Goal: Information Seeking & Learning: Find specific fact

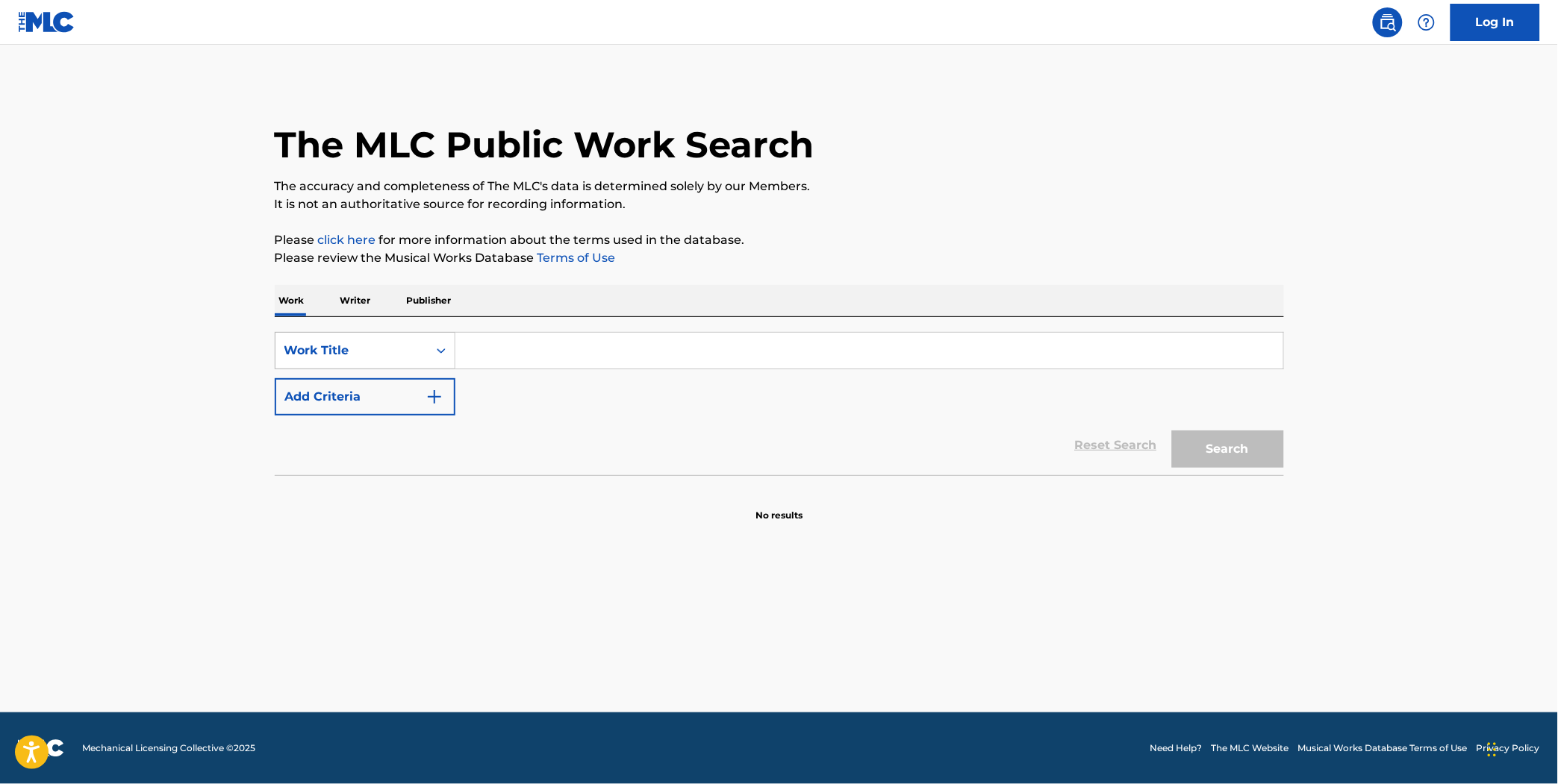
click at [381, 351] on div "Work Title" at bounding box center [351, 350] width 134 height 18
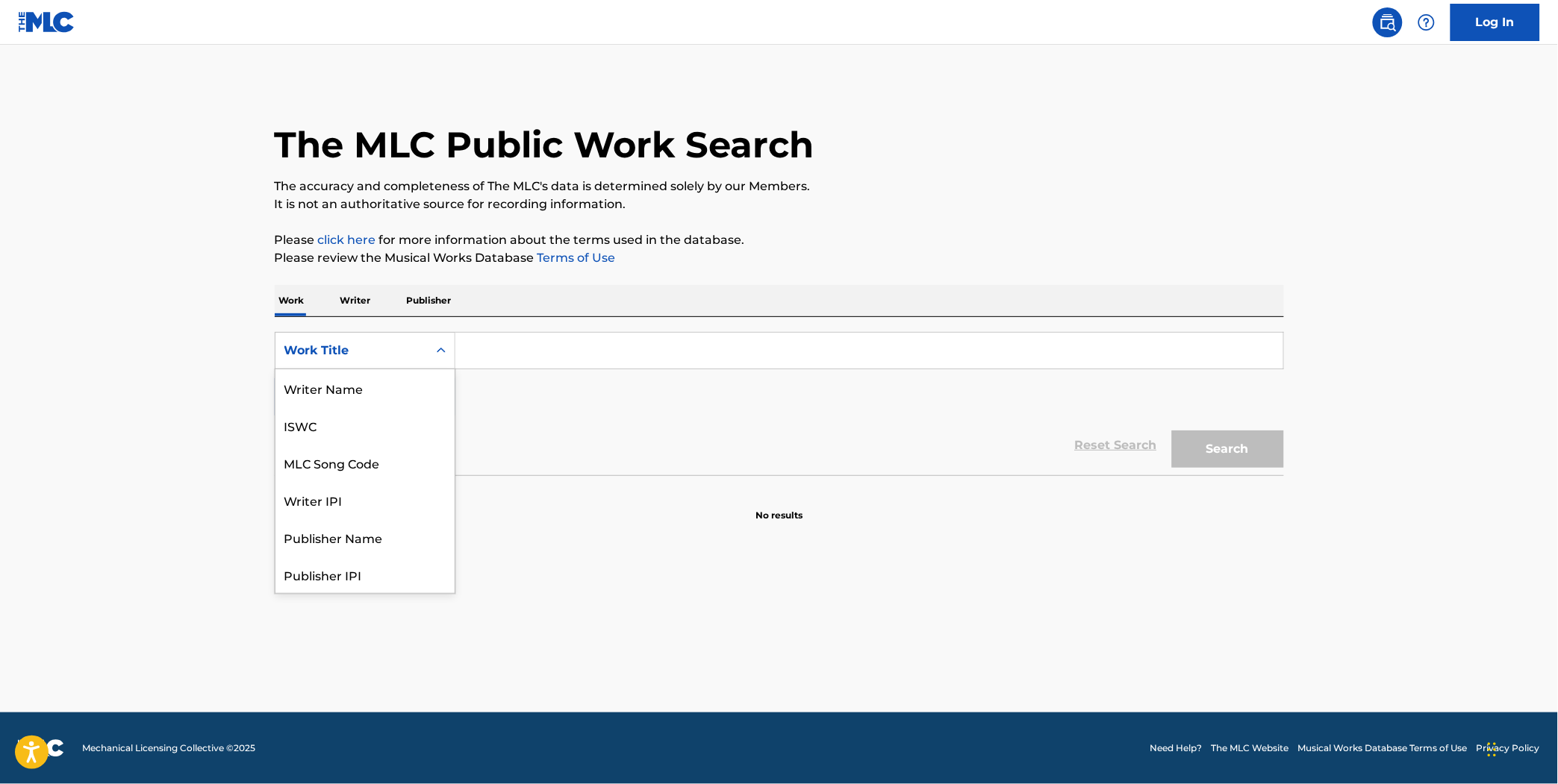
scroll to position [75, 0]
click at [366, 386] on div "MLC Song Code" at bounding box center [365, 388] width 179 height 37
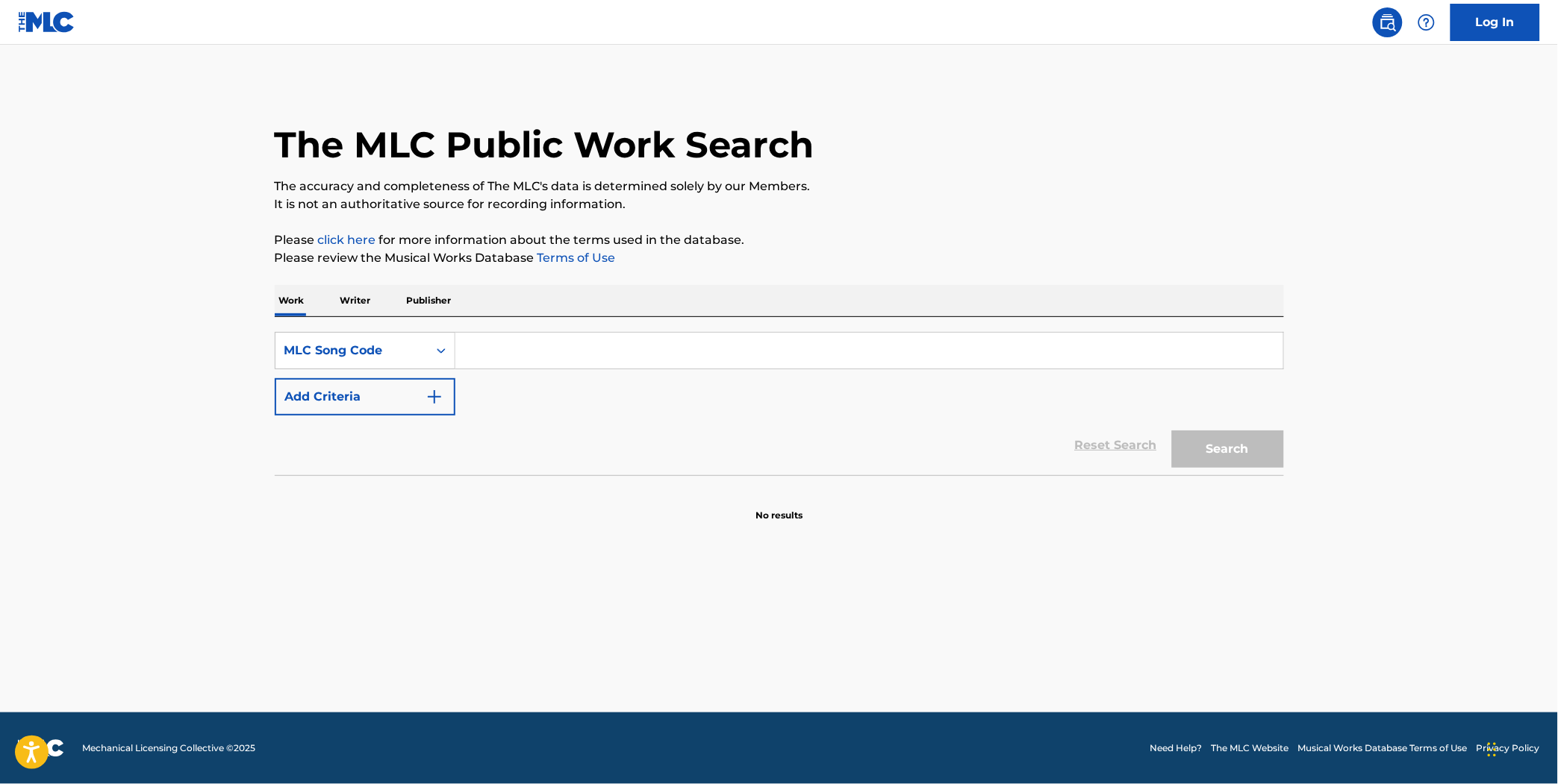
click at [515, 353] on input "Search Form" at bounding box center [869, 350] width 827 height 36
type input "EA0HGA"
click at [1172, 431] on button "Search" at bounding box center [1227, 449] width 112 height 37
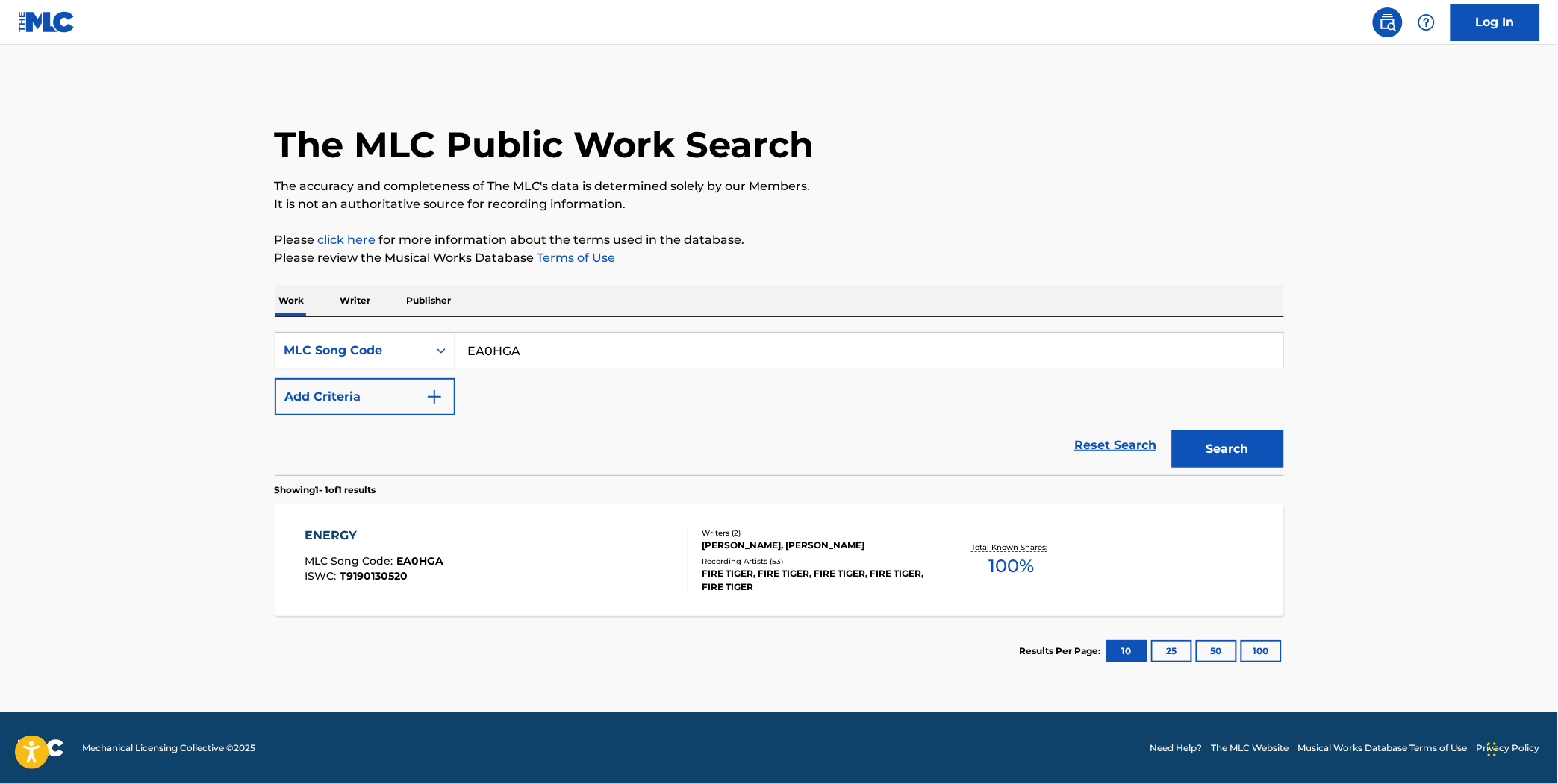
click at [518, 549] on div "ENERGY MLC Song Code : EA0HGA ISWC : T9190130520" at bounding box center [496, 560] width 384 height 68
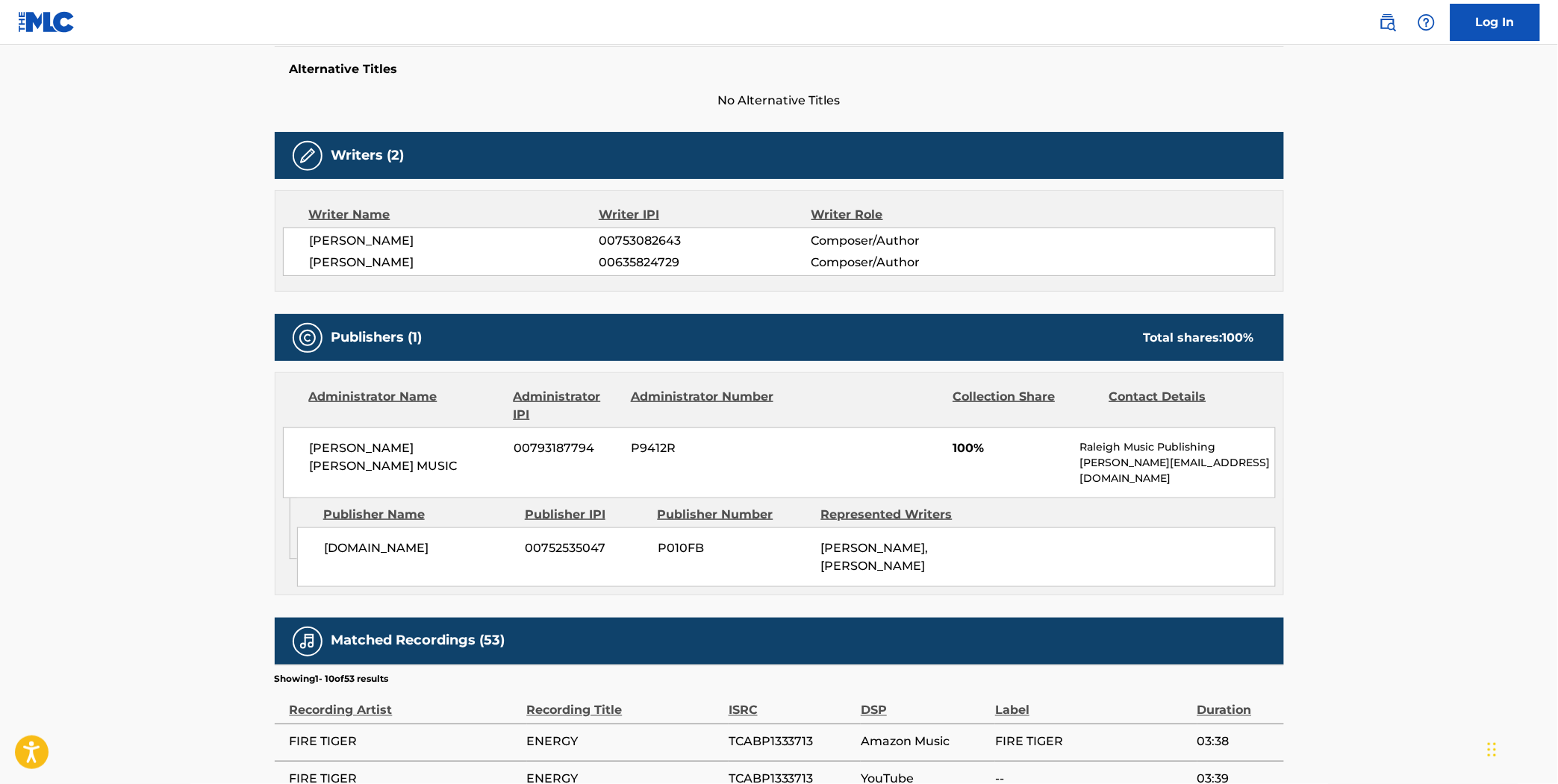
scroll to position [392, 0]
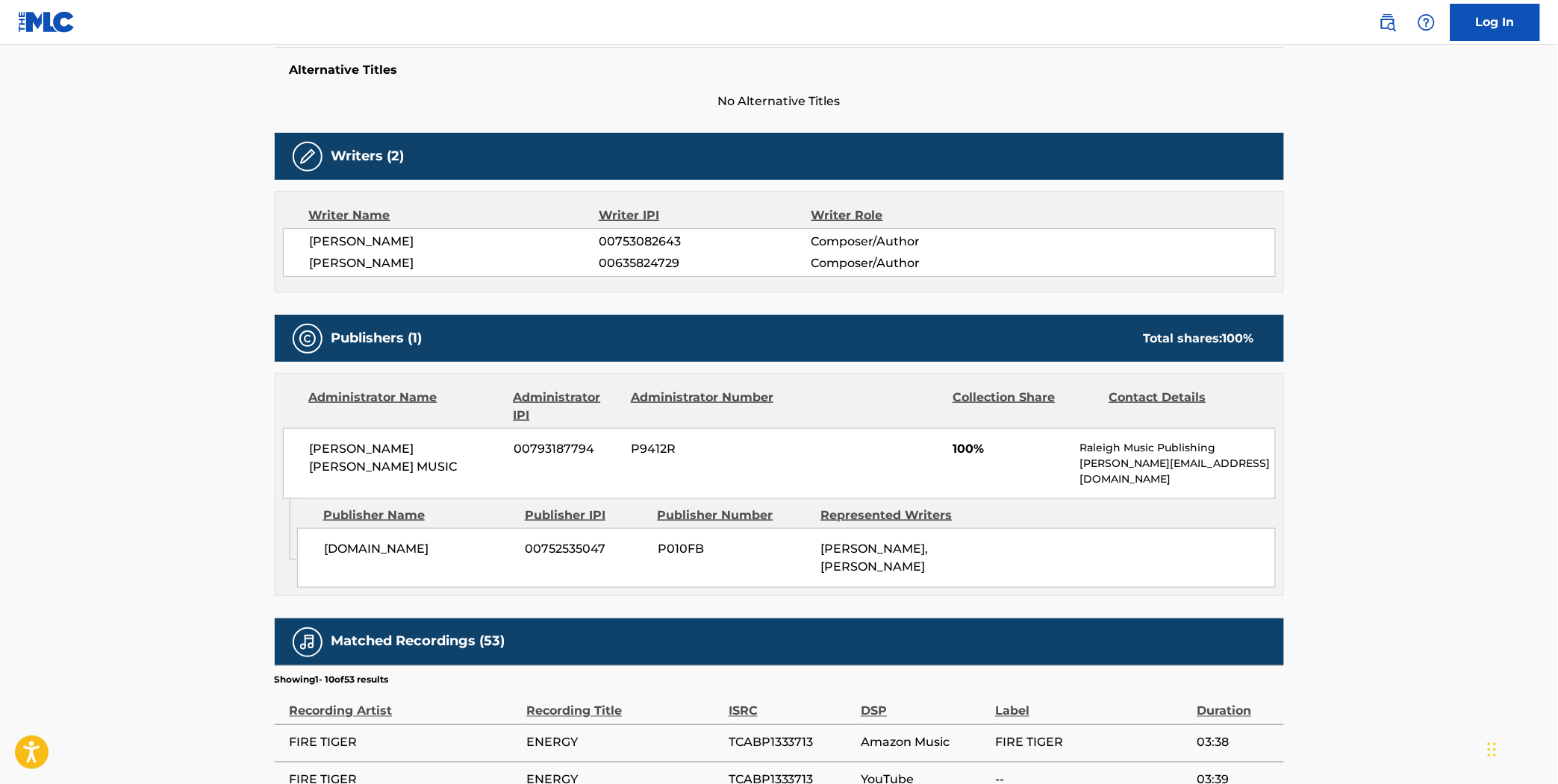
click at [416, 255] on span "[PERSON_NAME]" at bounding box center [454, 264] width 289 height 18
drag, startPoint x: 416, startPoint y: 254, endPoint x: 494, endPoint y: 273, distance: 80.3
click at [494, 273] on div "[PERSON_NAME] 00753082643 Composer/Author [PERSON_NAME] 00635824729 Composer/Au…" at bounding box center [779, 252] width 993 height 48
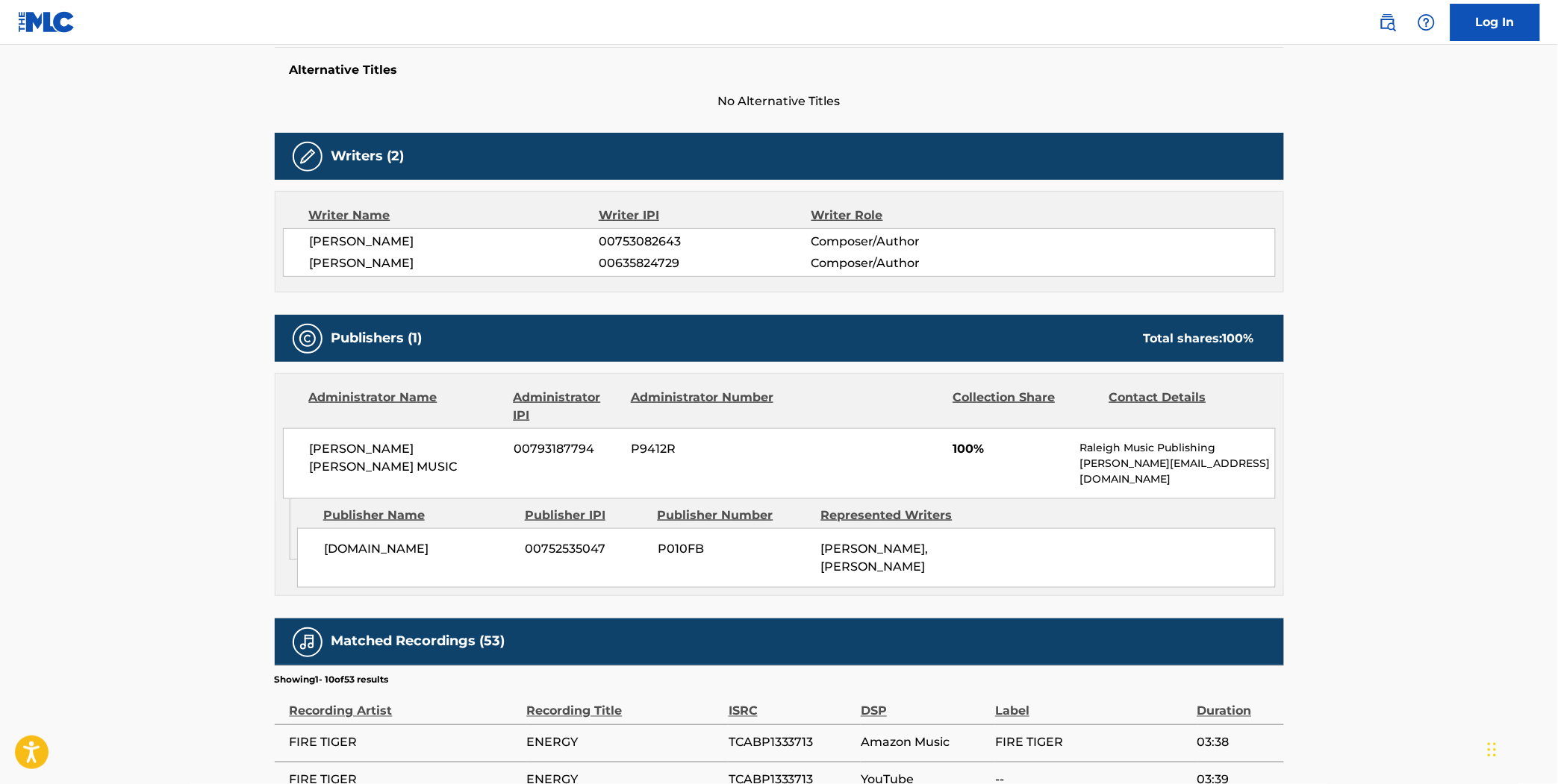
scroll to position [0, 0]
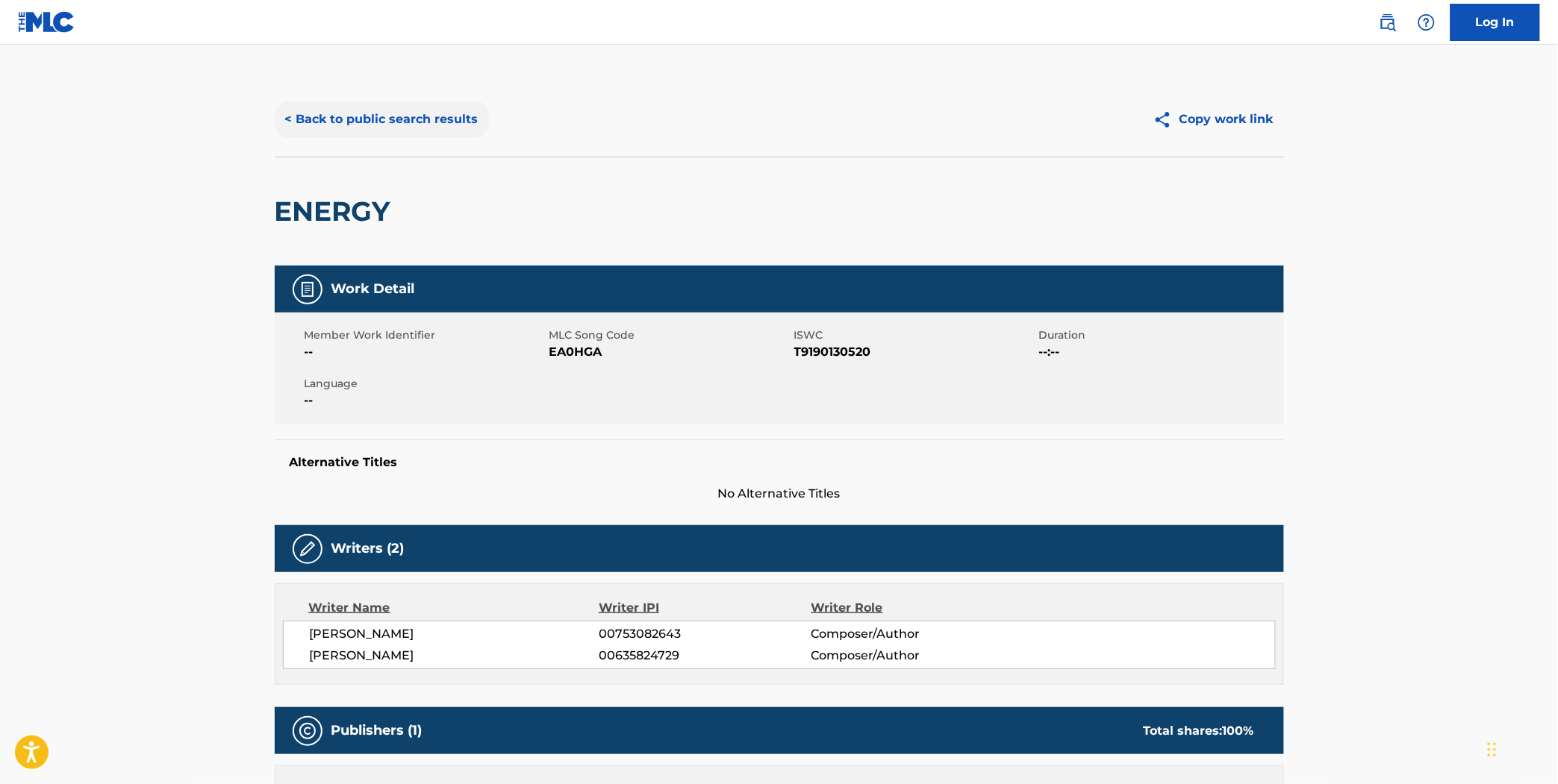
click at [450, 107] on button "< Back to public search results" at bounding box center [382, 119] width 215 height 37
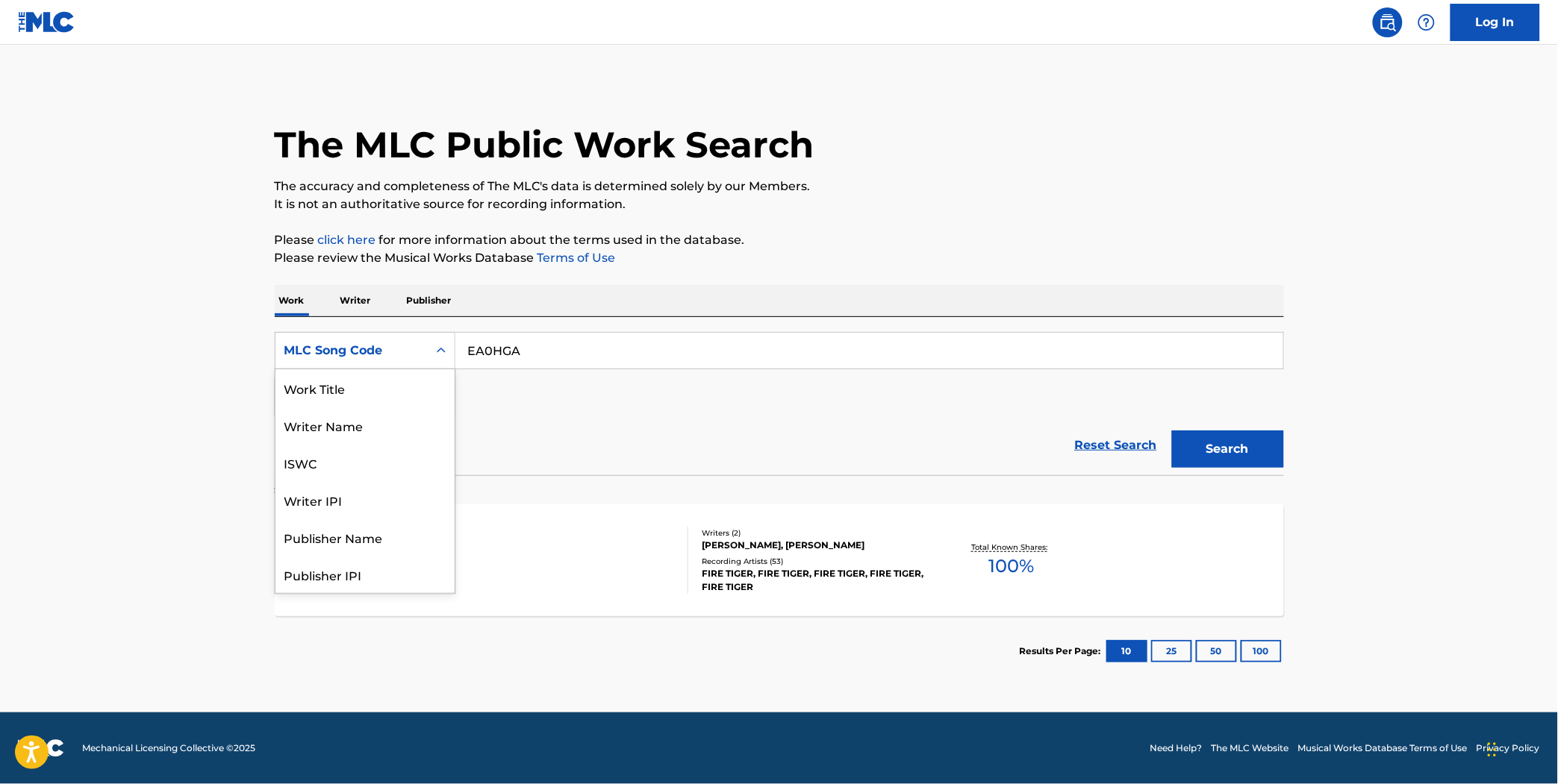
click at [399, 353] on div "MLC Song Code" at bounding box center [351, 350] width 134 height 18
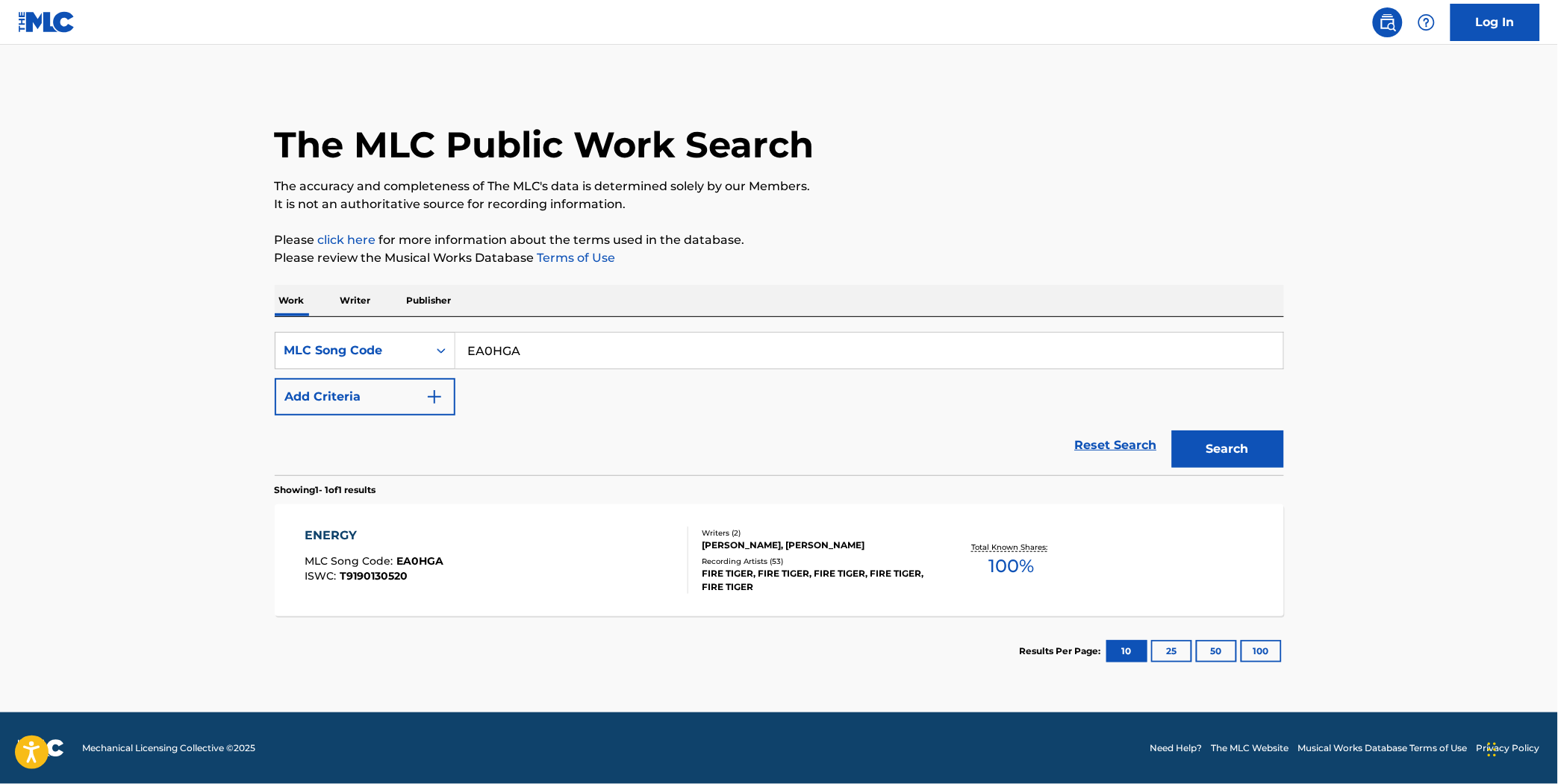
click at [509, 355] on input "EA0HGA" at bounding box center [869, 350] width 827 height 36
type input "EV7FPK"
click at [1172, 431] on button "Search" at bounding box center [1227, 449] width 112 height 37
click at [553, 588] on div "ENERGY MLC Song Code : EV7FPK ISWC : T9175597474" at bounding box center [496, 560] width 384 height 68
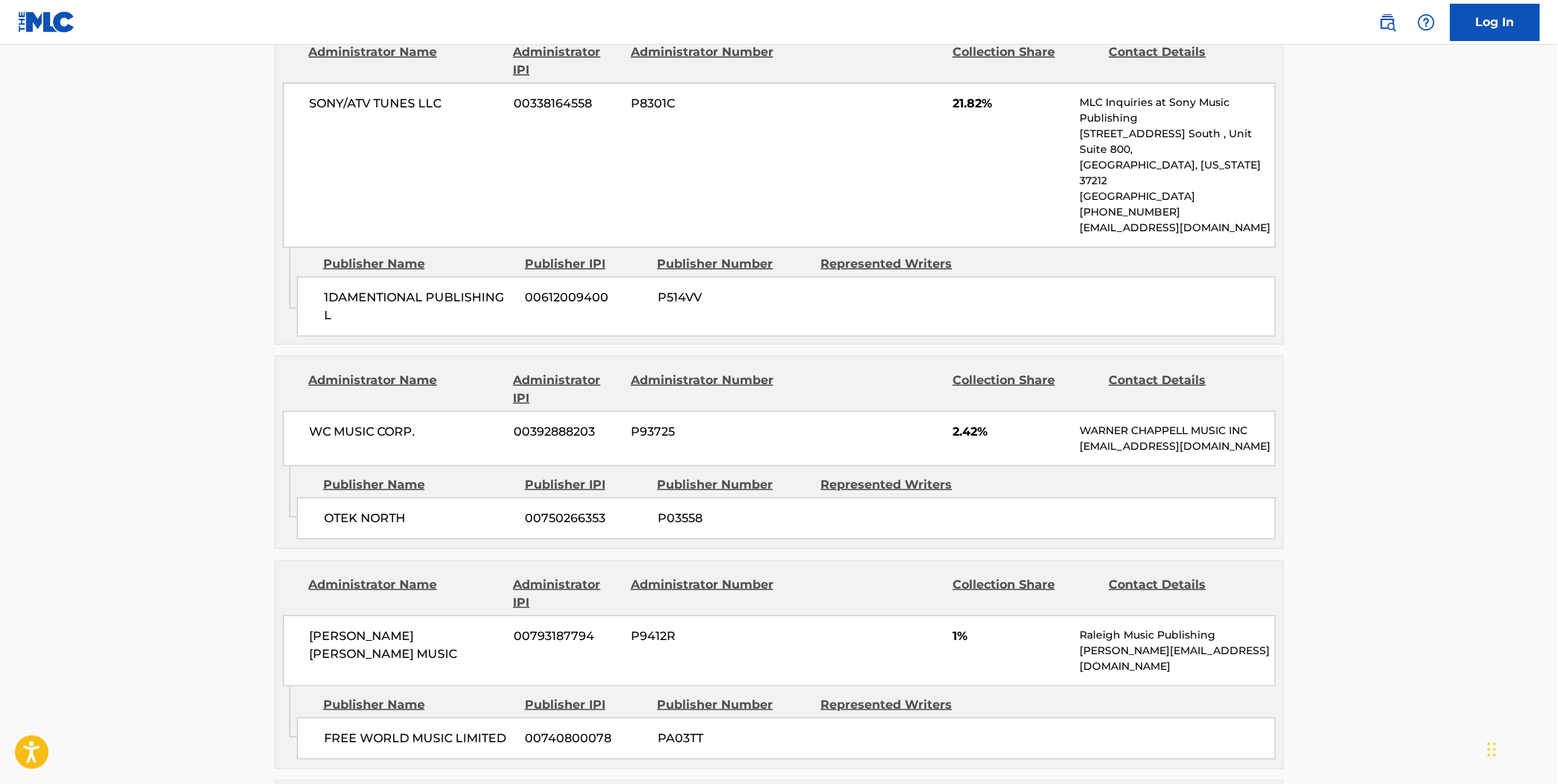
scroll to position [2122, 0]
click at [959, 626] on span "1%" at bounding box center [1010, 635] width 116 height 18
drag, startPoint x: 959, startPoint y: 546, endPoint x: 993, endPoint y: 549, distance: 34.1
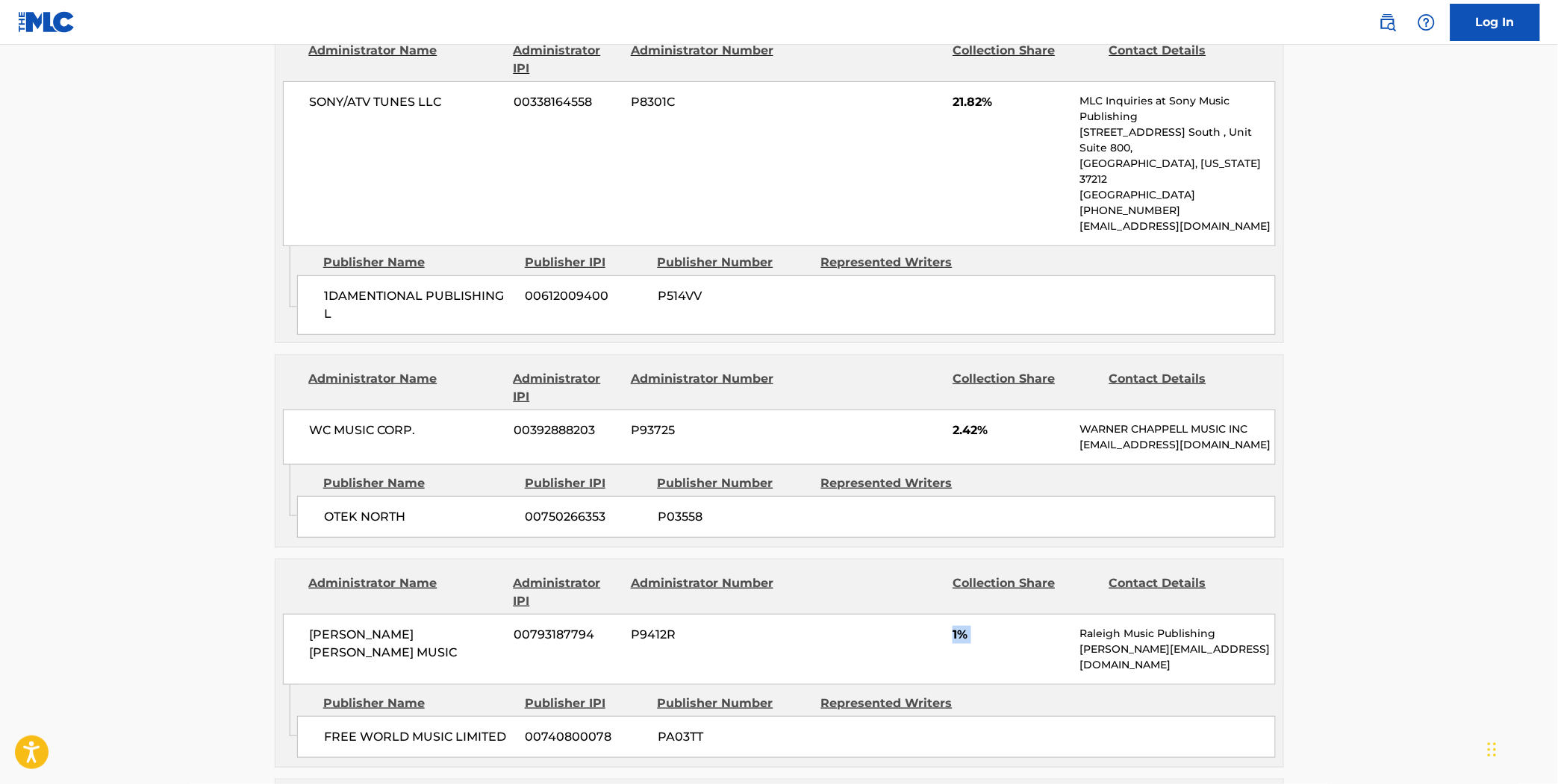
click at [993, 626] on span "1%" at bounding box center [1010, 635] width 116 height 18
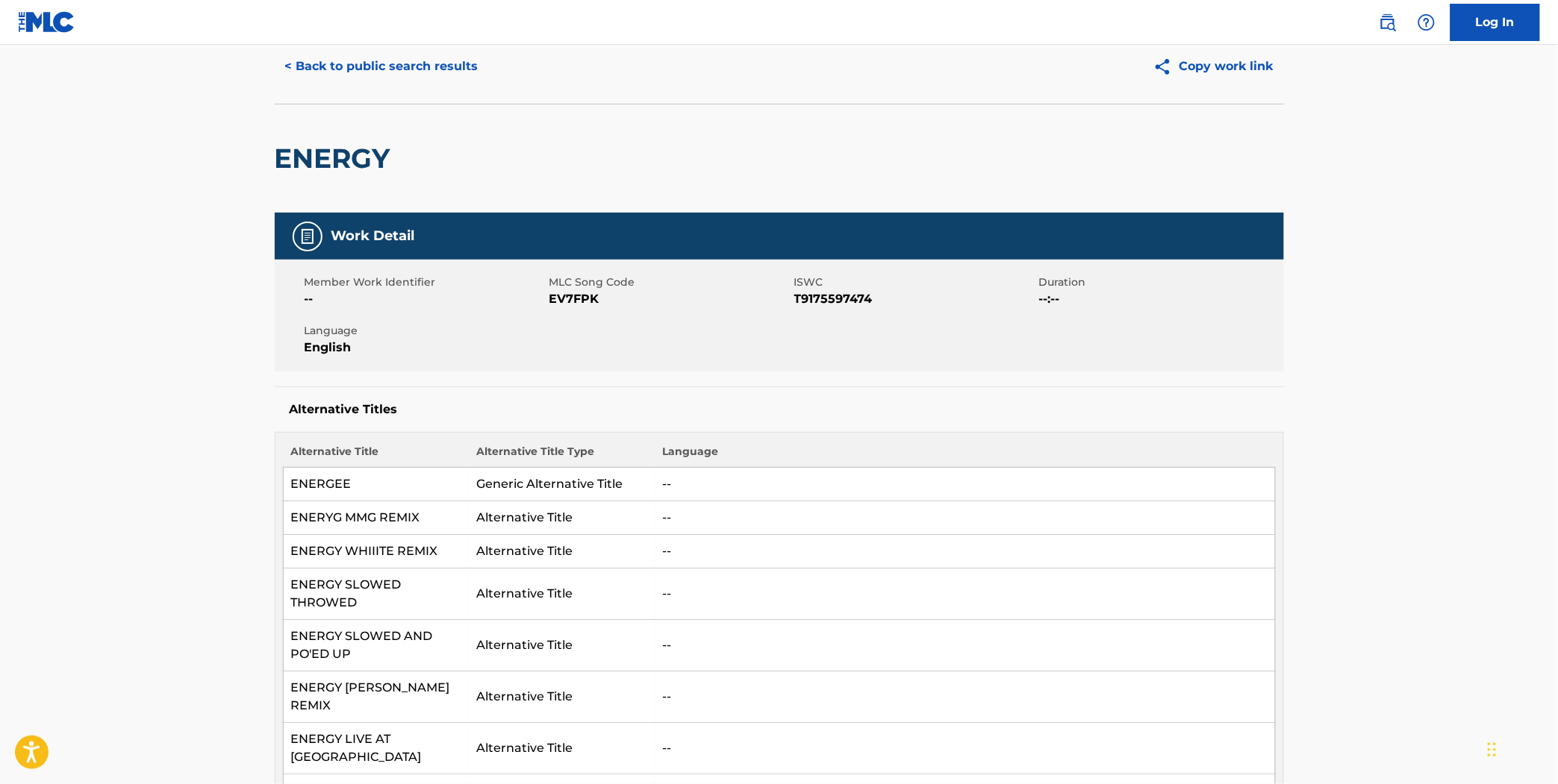
scroll to position [0, 0]
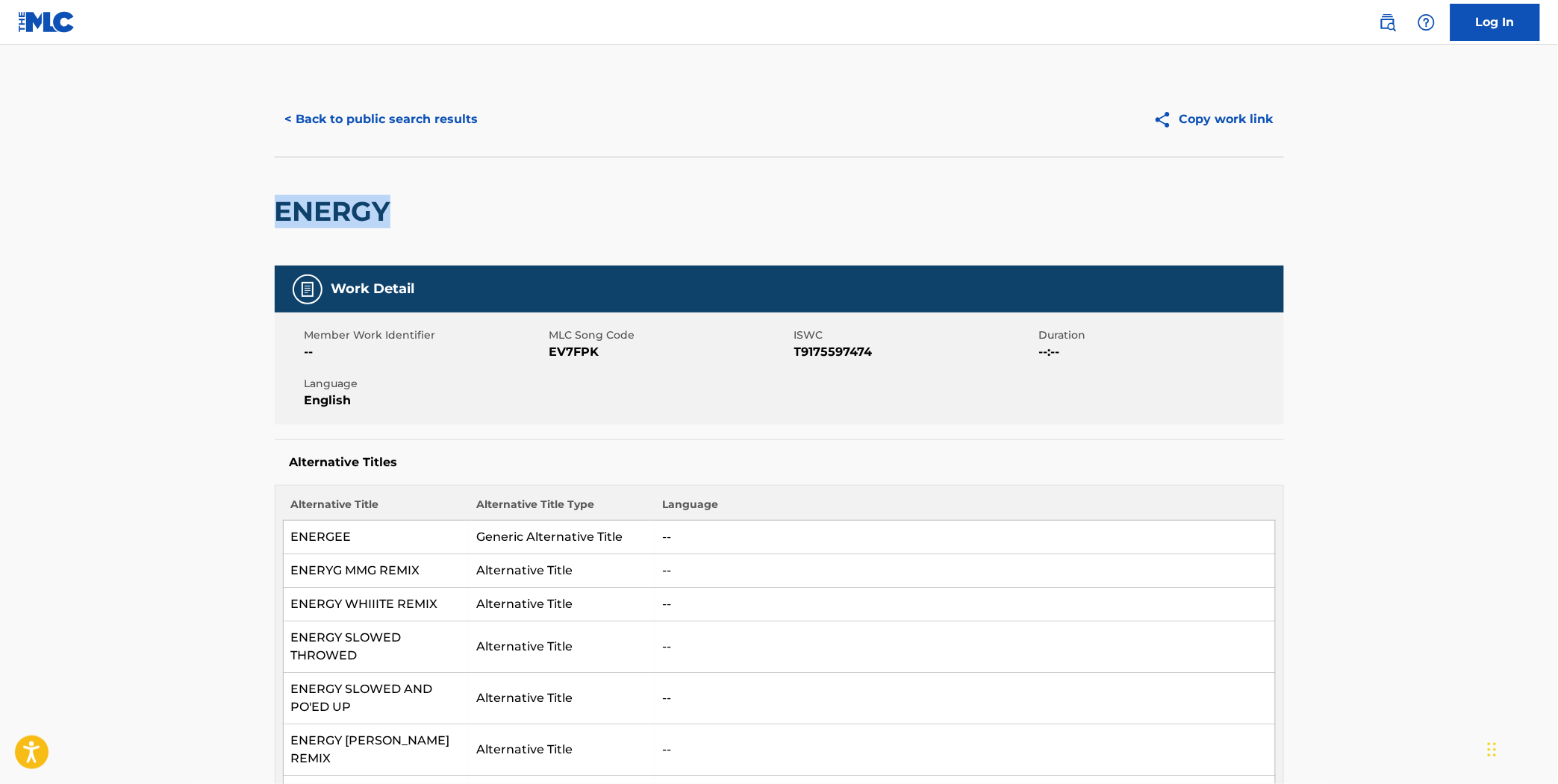
drag, startPoint x: 424, startPoint y: 212, endPoint x: 270, endPoint y: 221, distance: 154.3
copy h2 "ENERGY"
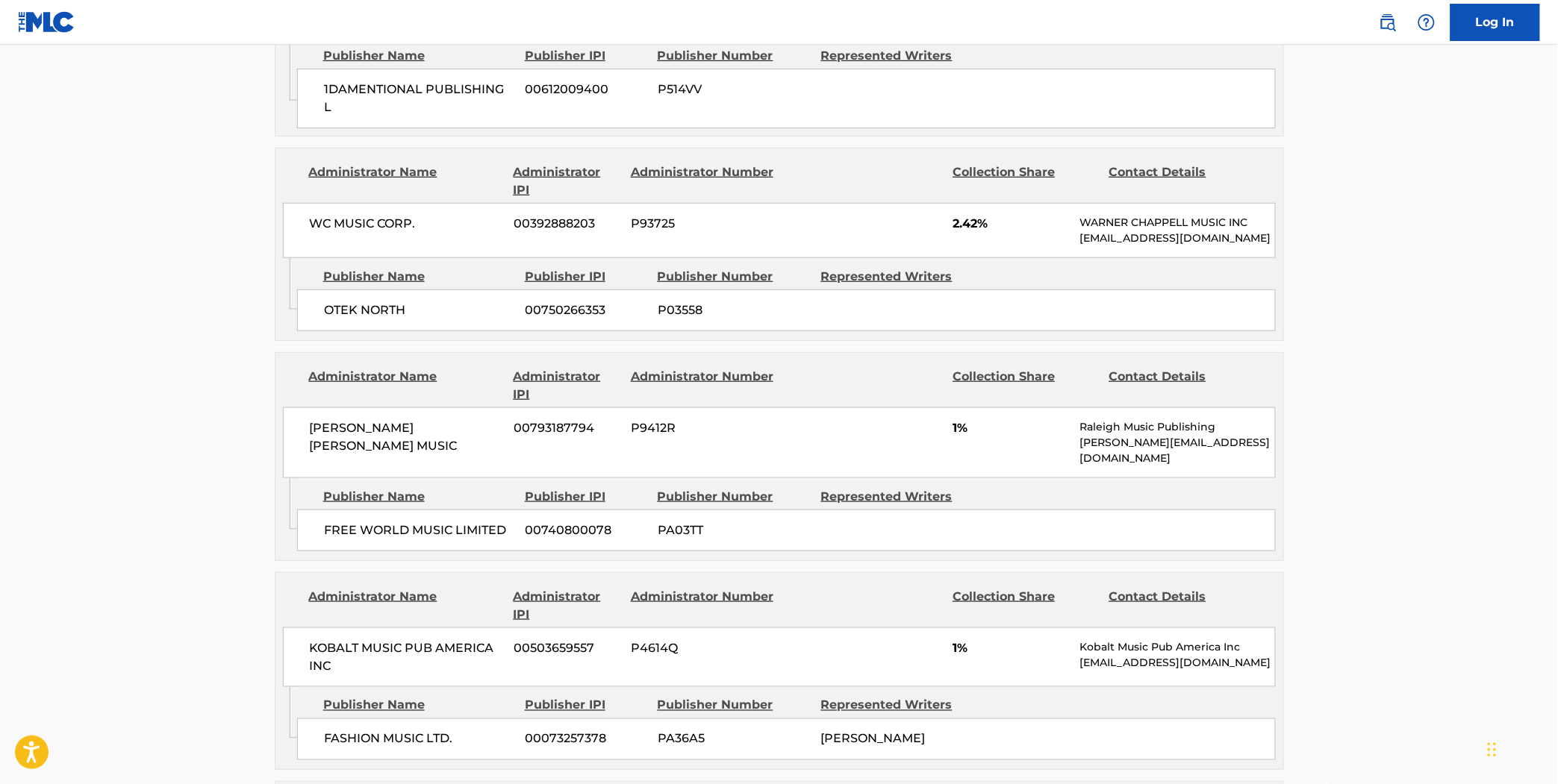
scroll to position [2329, 0]
click at [976, 419] on span "1%" at bounding box center [1010, 428] width 116 height 18
drag, startPoint x: 976, startPoint y: 337, endPoint x: 281, endPoint y: 339, distance: 695.0
click at [281, 352] on div "Administrator Name Administrator IPI Administrator Number Collection Share Cont…" at bounding box center [779, 414] width 1007 height 125
click at [860, 367] on div at bounding box center [864, 384] width 154 height 36
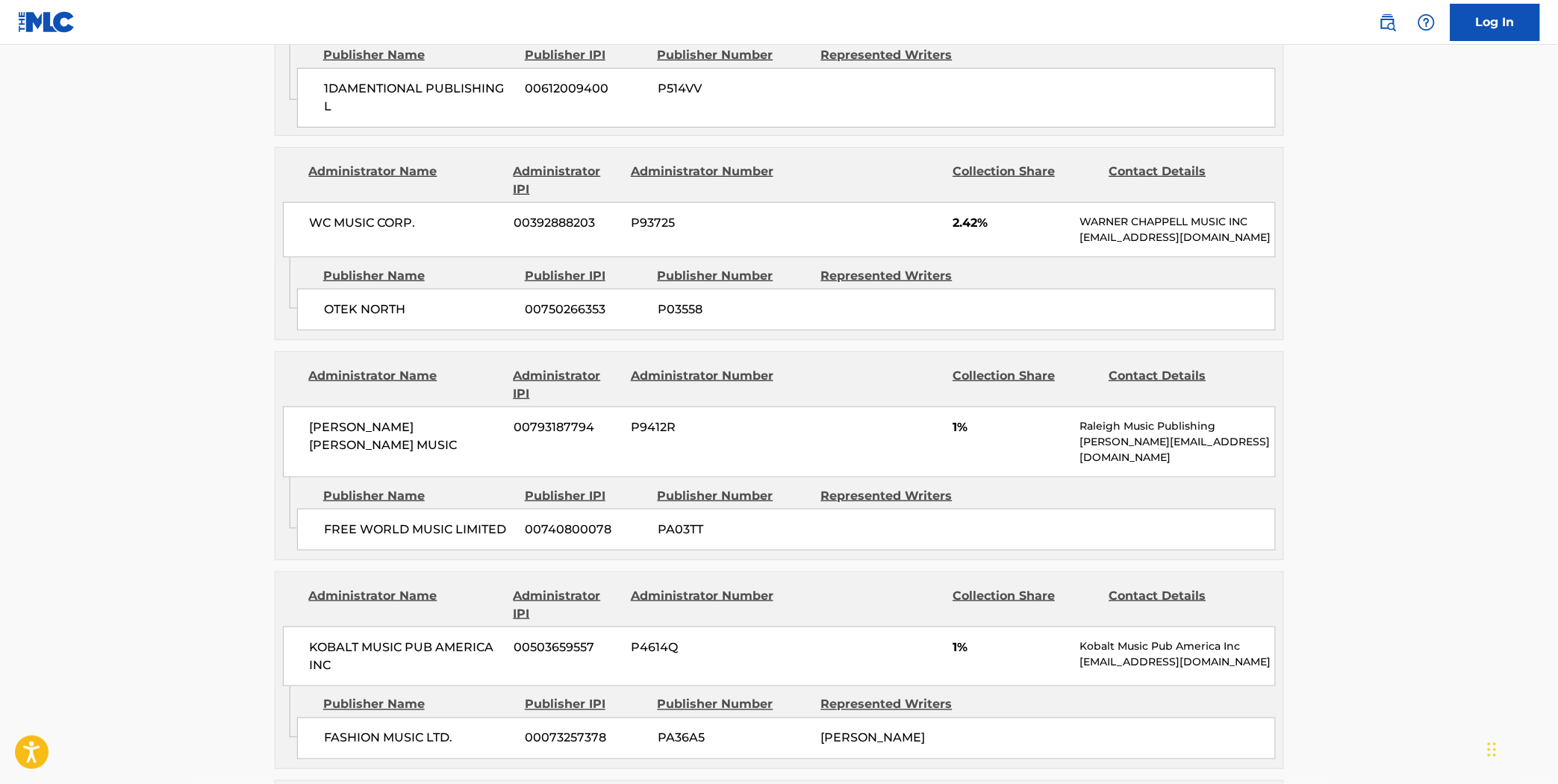
scroll to position [2441, 0]
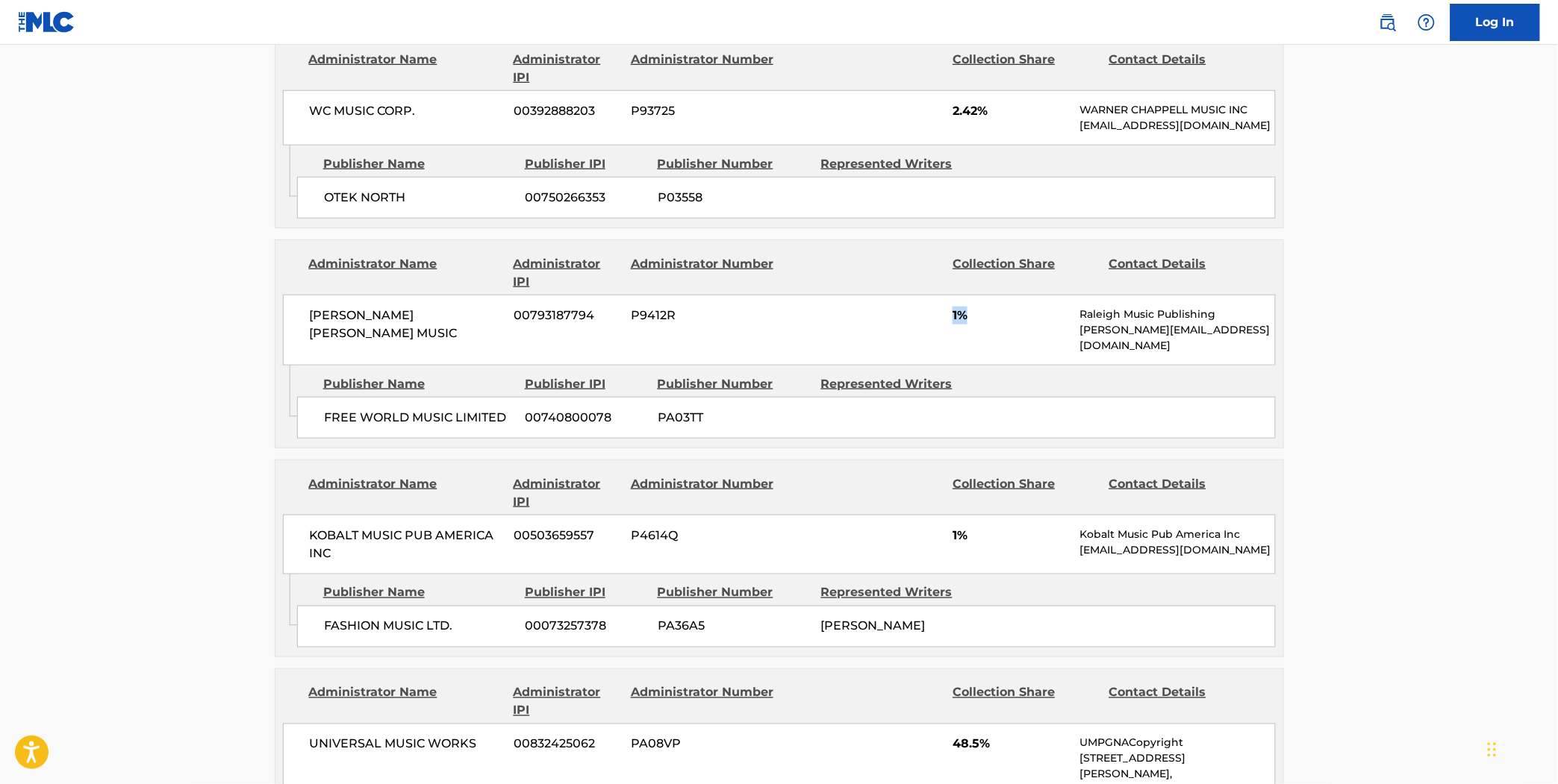
drag, startPoint x: 979, startPoint y: 230, endPoint x: 917, endPoint y: 234, distance: 62.1
click at [917, 295] on div "[PERSON_NAME] [PERSON_NAME] MUSIC 00793187794 P9412R 1% Raleigh Music Publishin…" at bounding box center [779, 330] width 993 height 71
click at [991, 307] on span "1%" at bounding box center [1010, 316] width 116 height 18
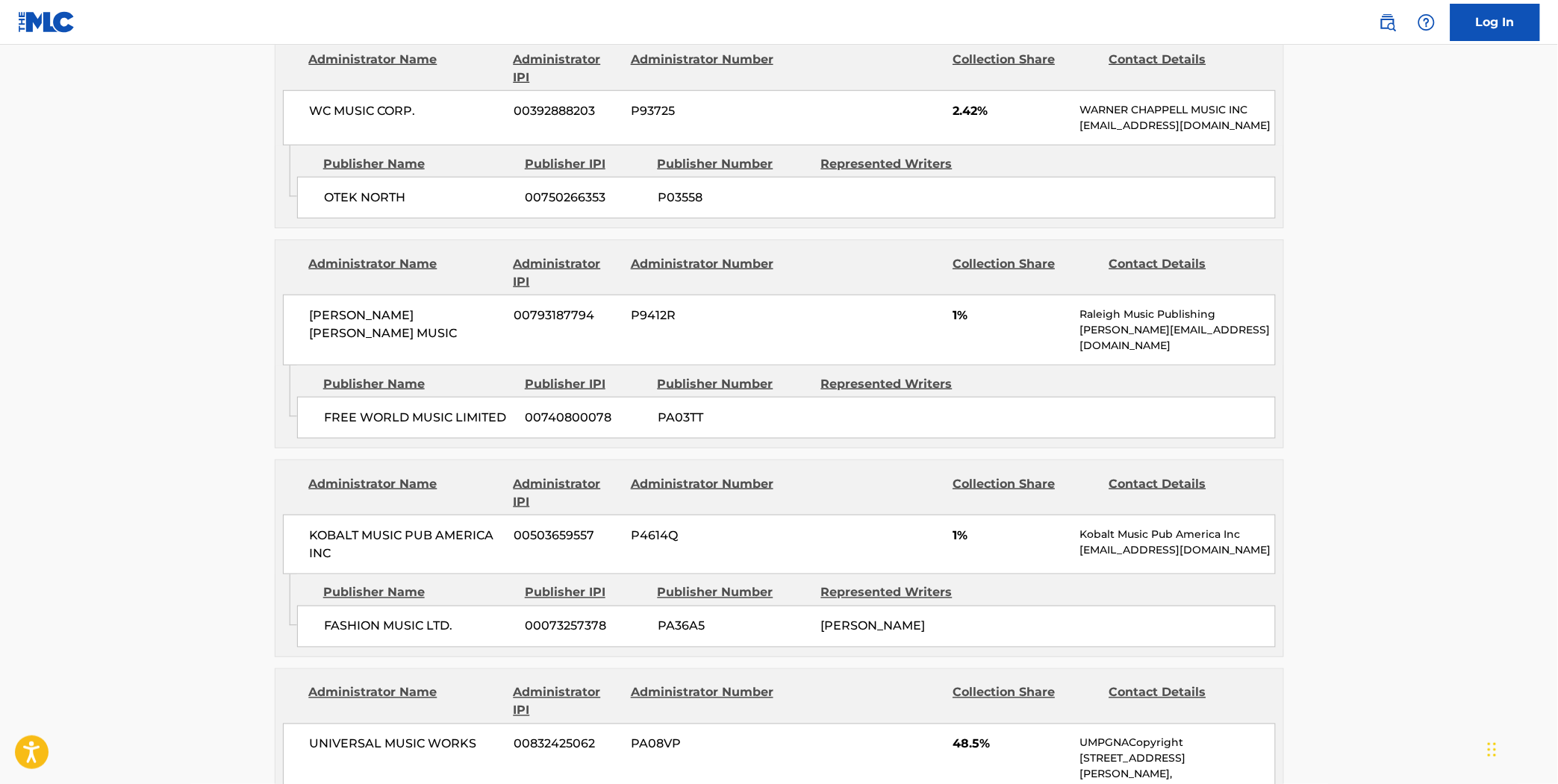
click at [991, 307] on span "1%" at bounding box center [1010, 316] width 116 height 18
